Goal: Information Seeking & Learning: Learn about a topic

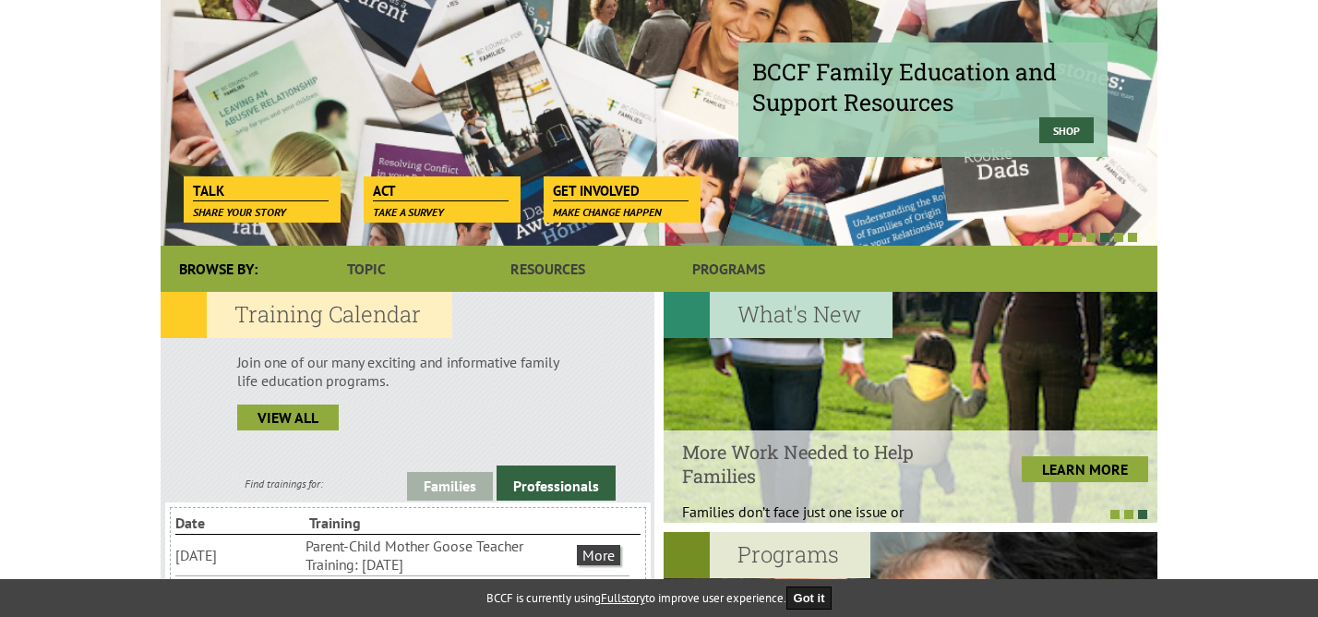
scroll to position [234, 0]
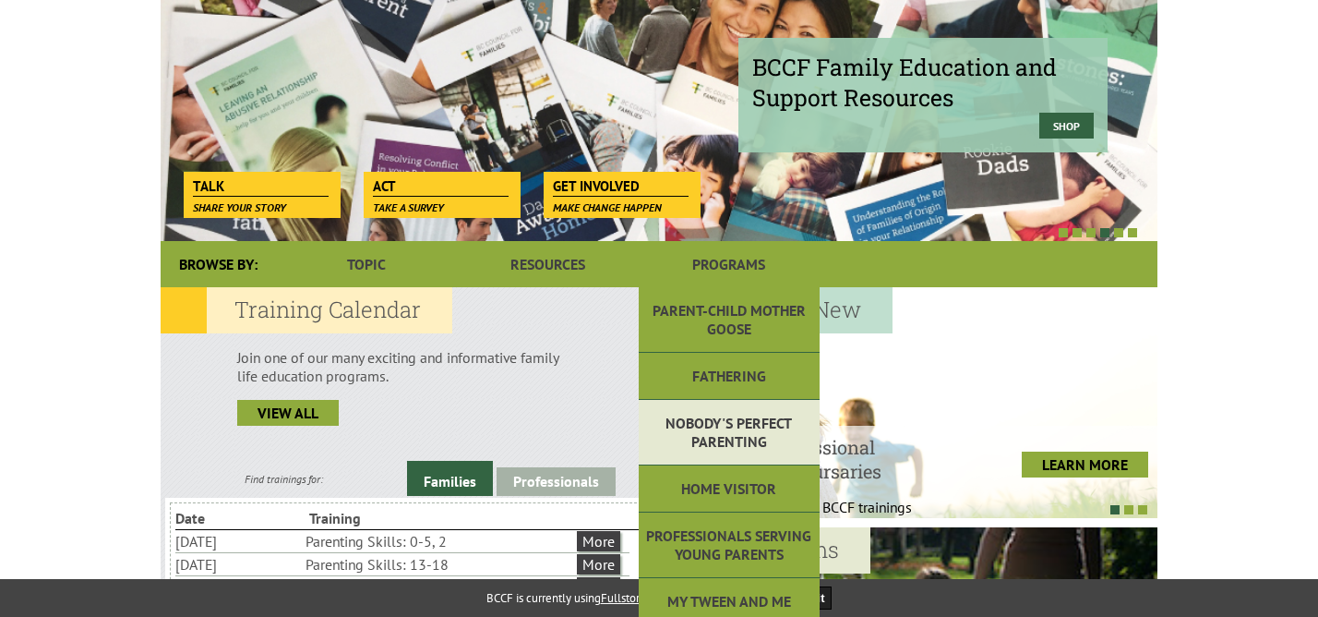
click at [726, 427] on link "Nobody's Perfect Parenting" at bounding box center [729, 433] width 181 height 66
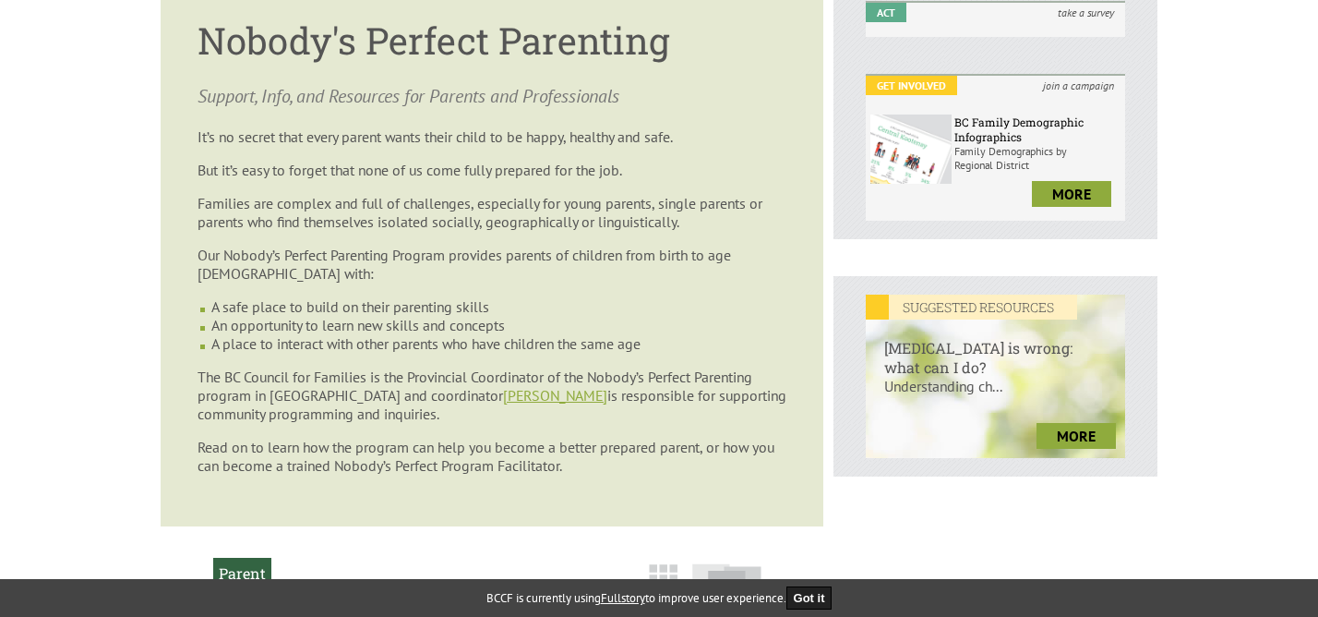
scroll to position [517, 0]
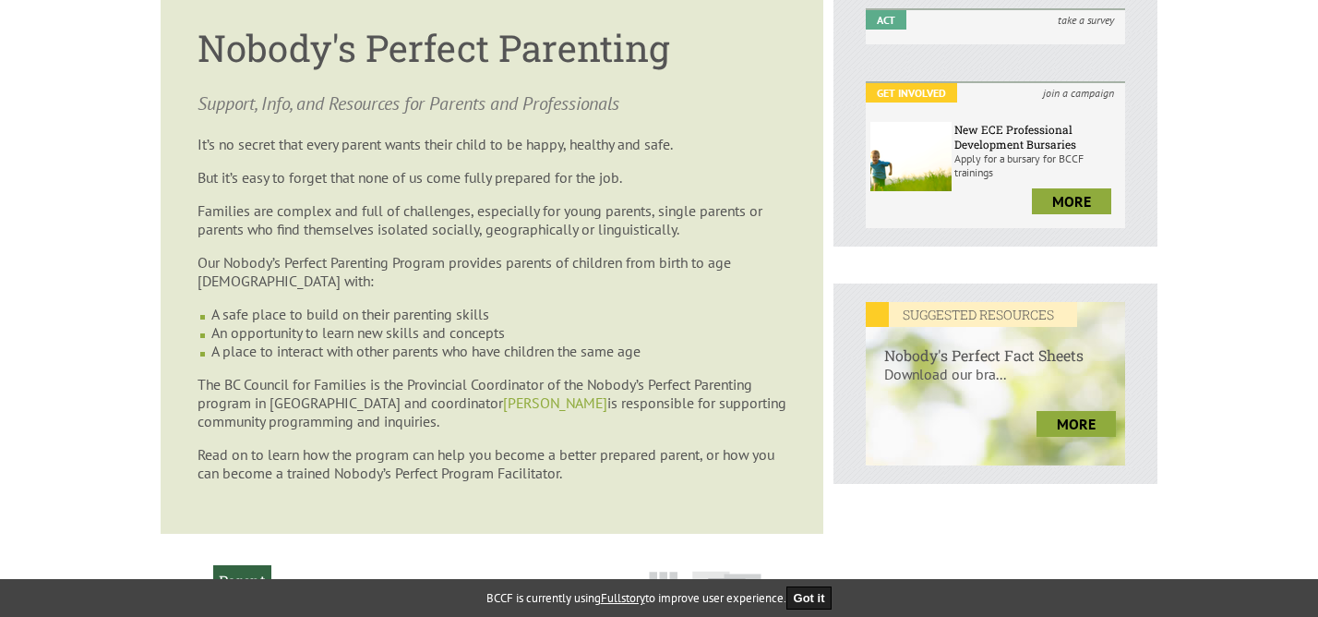
click at [524, 402] on link "[PERSON_NAME]" at bounding box center [555, 402] width 104 height 18
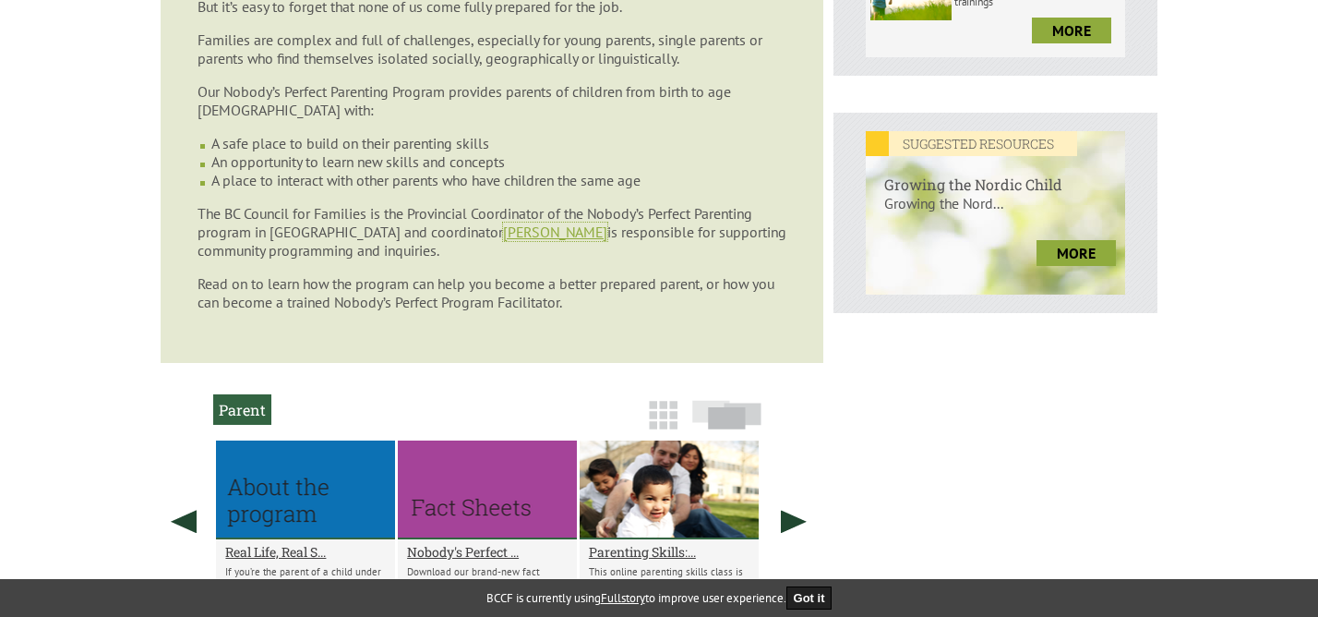
scroll to position [786, 0]
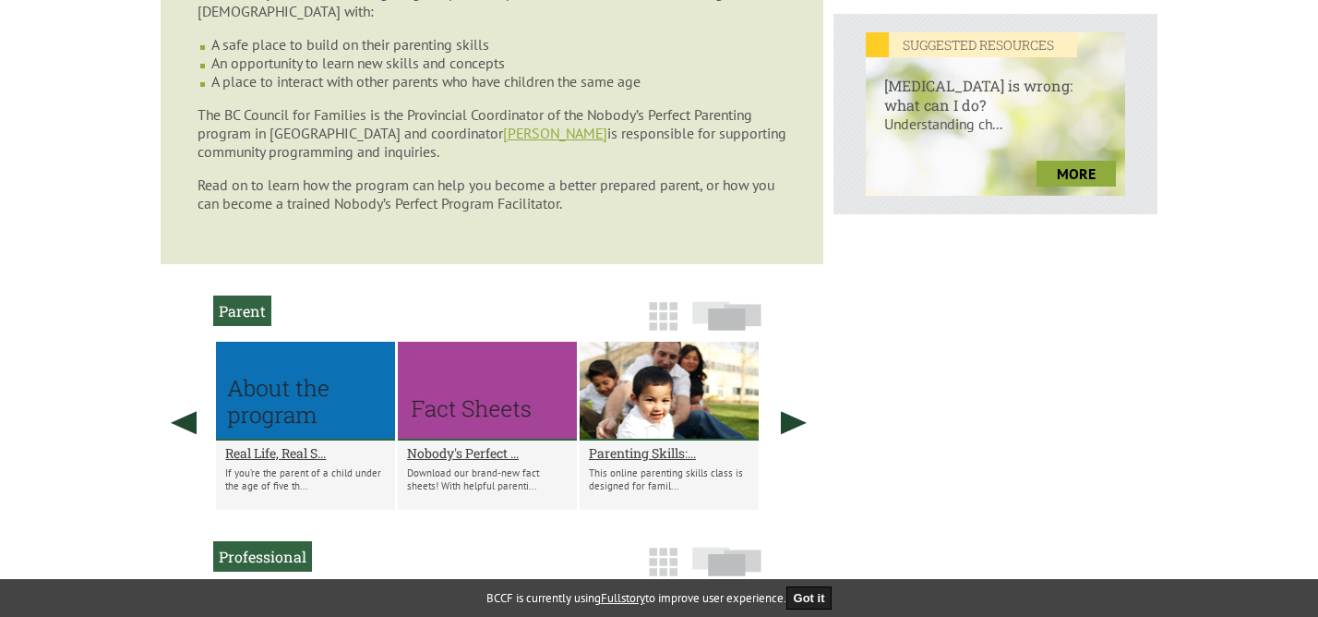
click at [243, 306] on h2 "Parent" at bounding box center [242, 310] width 58 height 30
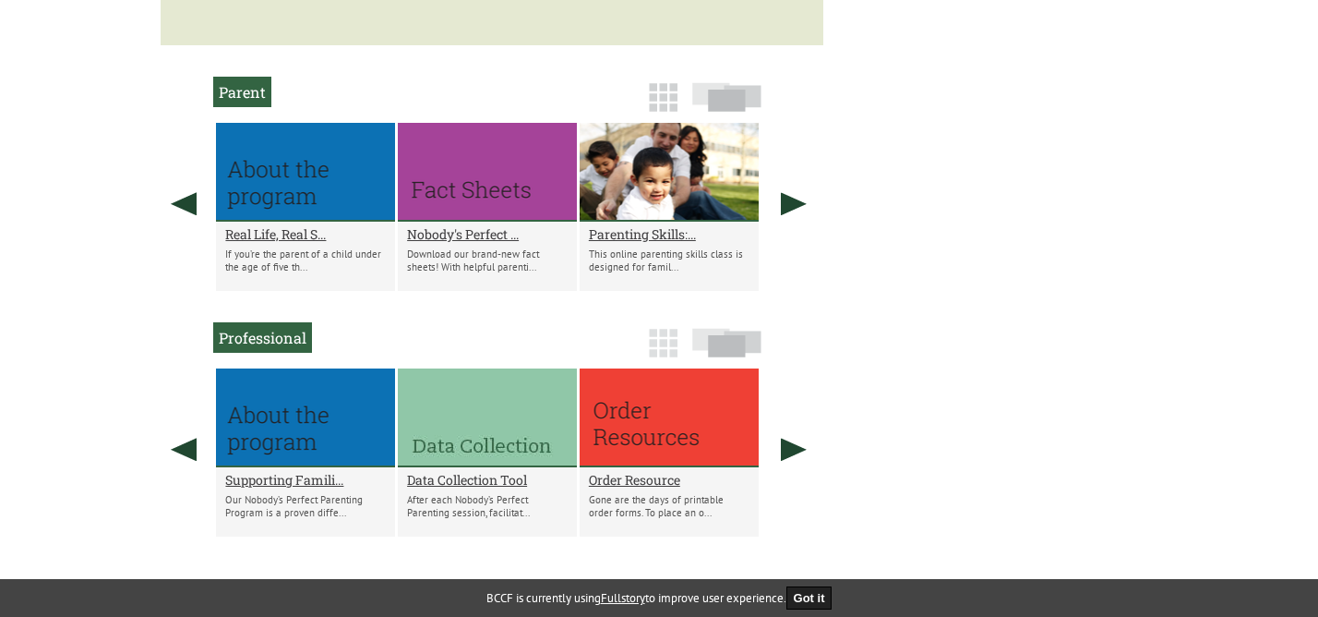
scroll to position [996, 0]
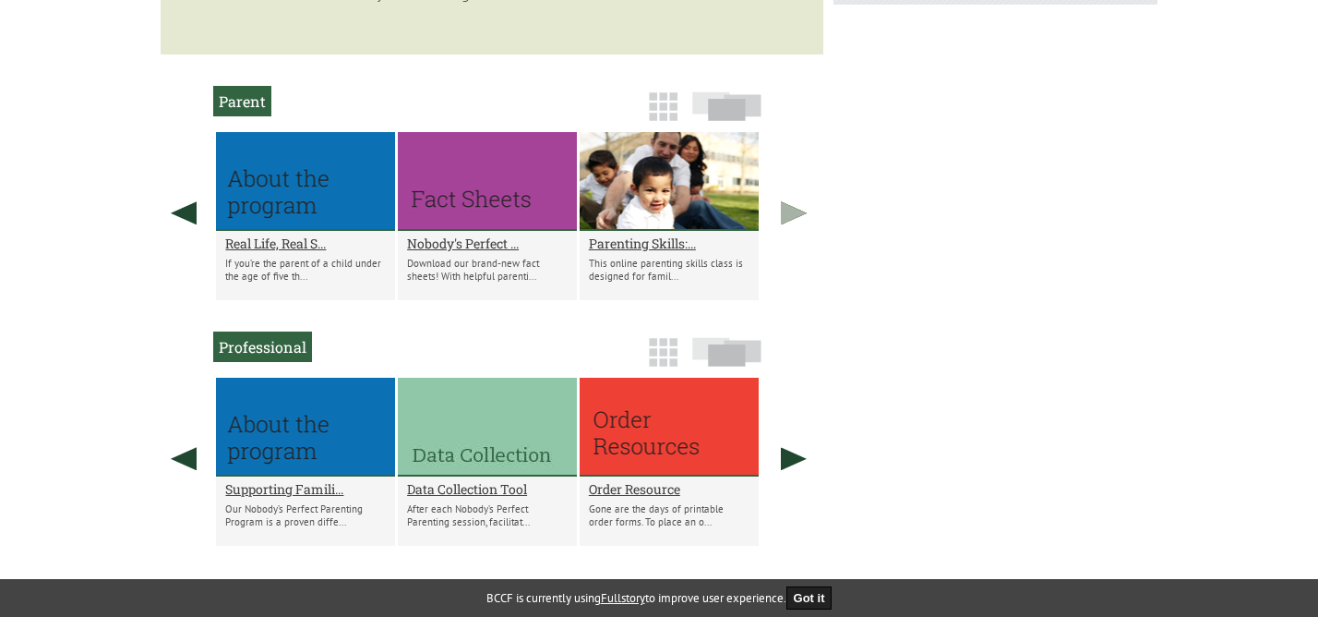
click at [793, 211] on link at bounding box center [794, 213] width 46 height 162
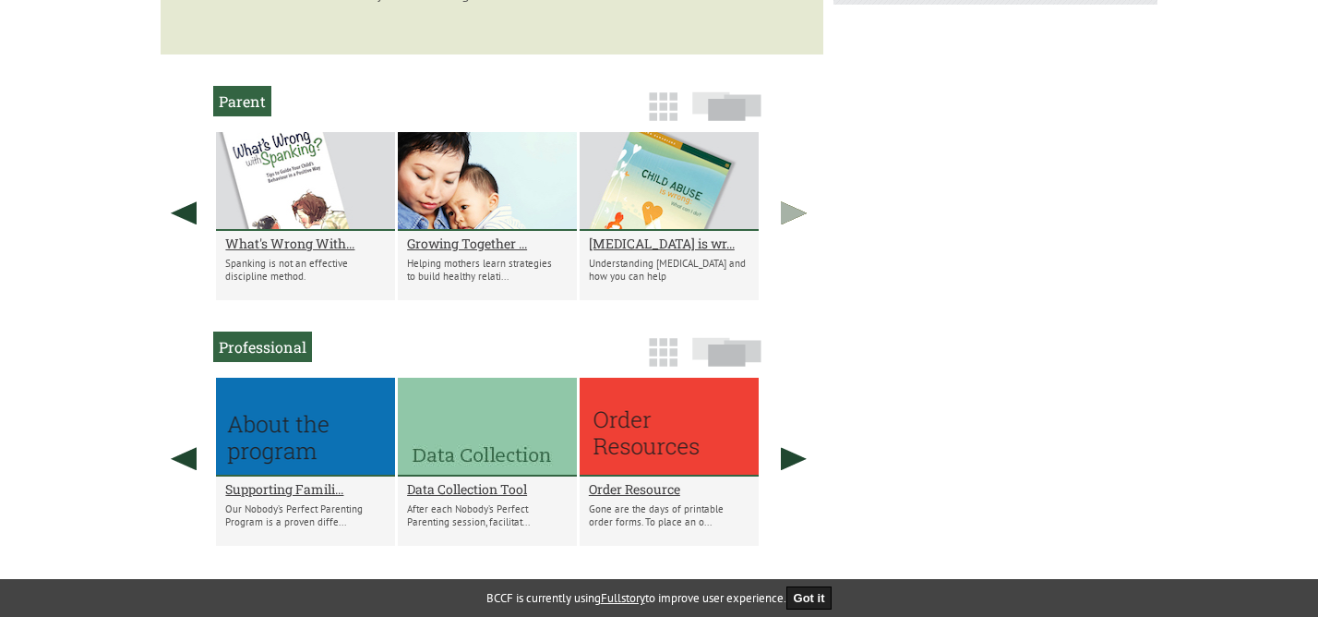
click at [793, 211] on link at bounding box center [794, 213] width 46 height 162
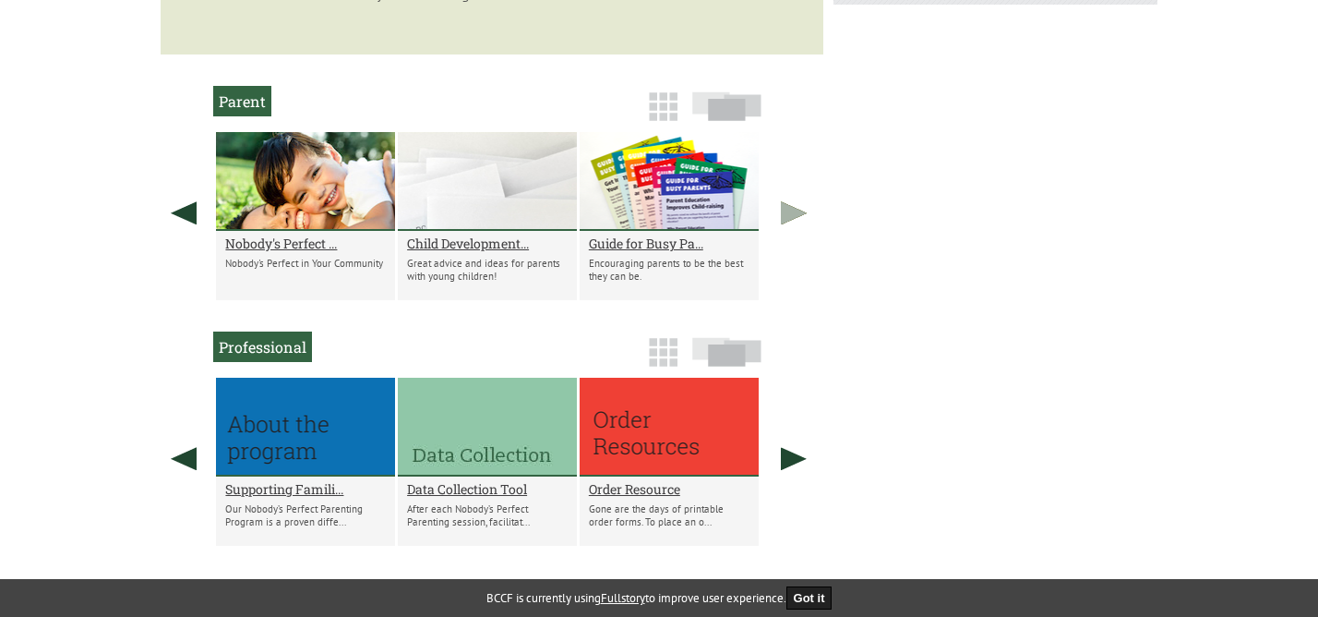
click at [793, 211] on link at bounding box center [794, 213] width 46 height 162
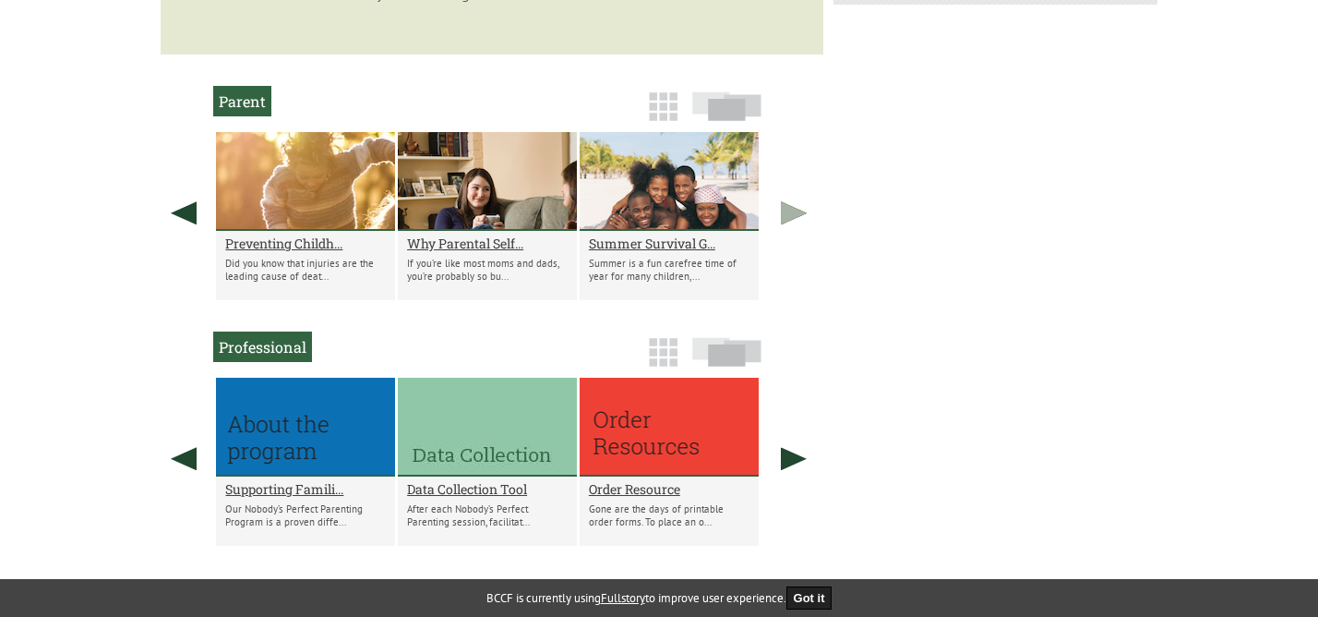
click at [793, 211] on link at bounding box center [794, 213] width 46 height 162
click at [786, 466] on link at bounding box center [794, 459] width 46 height 162
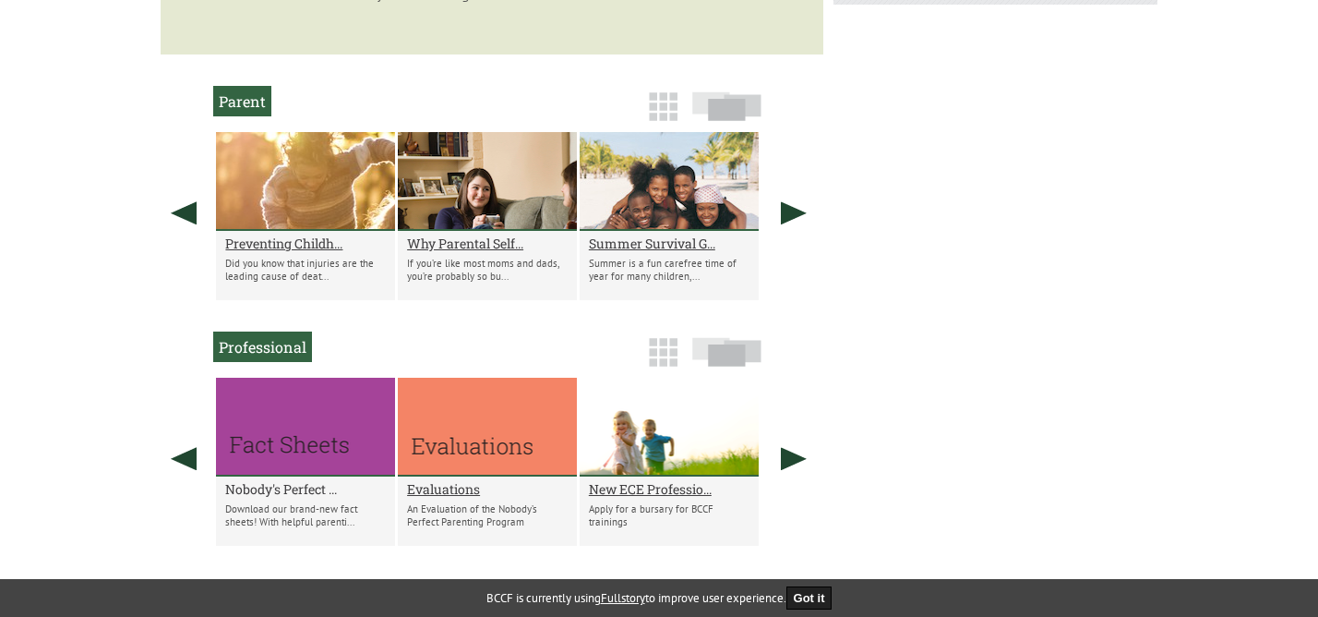
click at [279, 485] on h2 "Nobody's Perfect ..." at bounding box center [305, 489] width 161 height 18
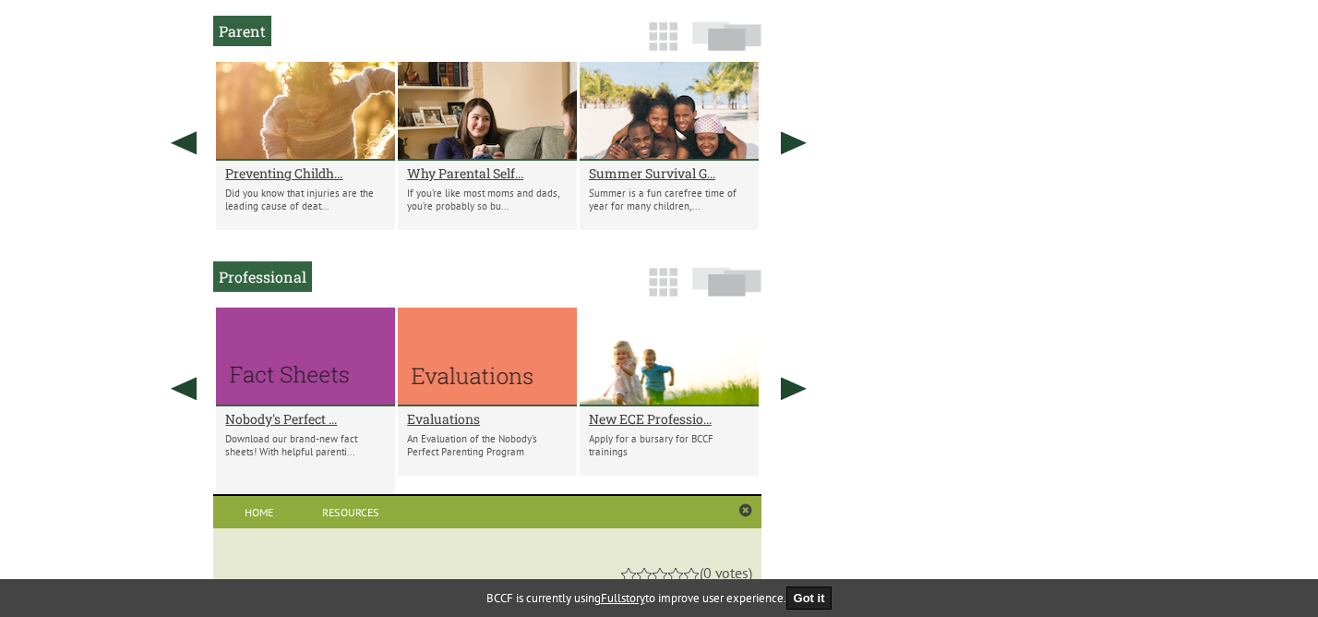
scroll to position [1046, 0]
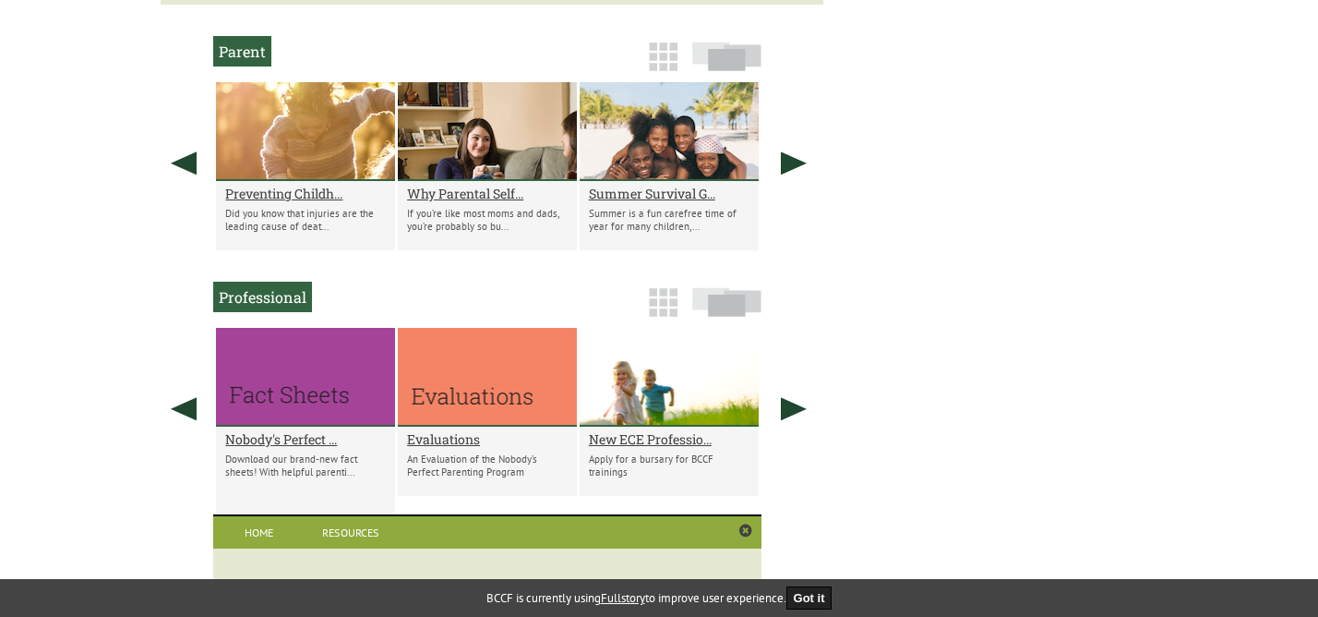
click at [960, 174] on div "New NPP Monitoring Form After each Nobody’s Perfect Parenting session, facilita…" at bounding box center [659, 100] width 997 height 1933
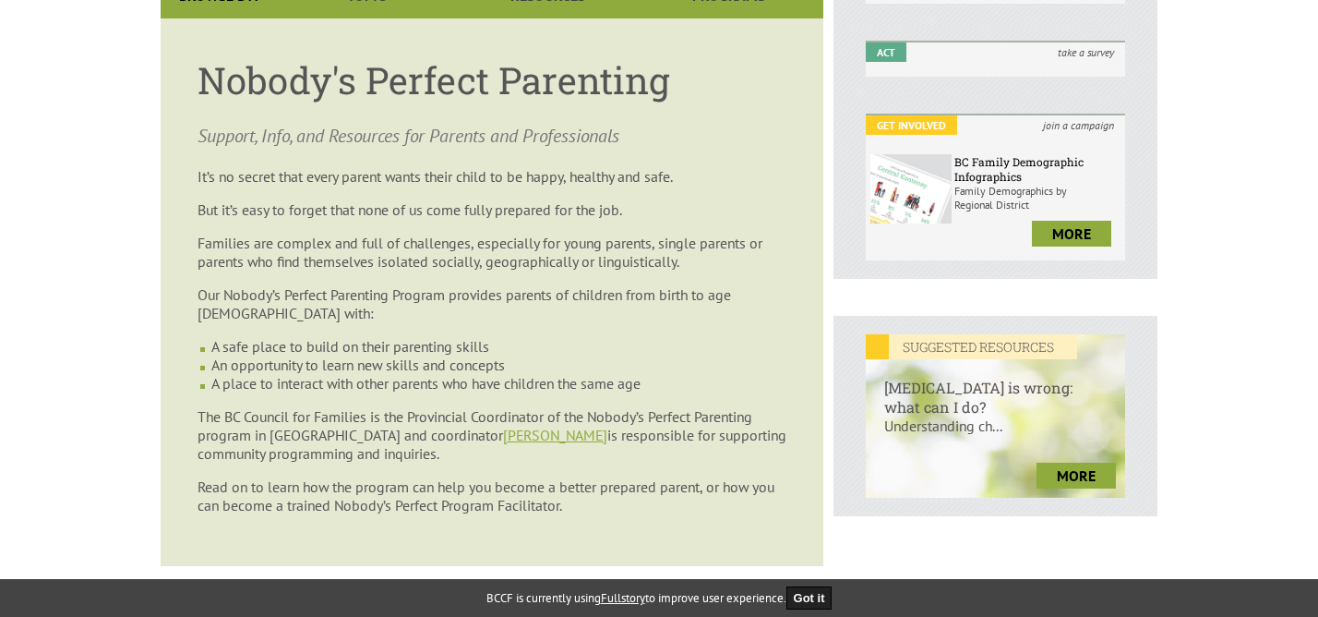
scroll to position [0, 0]
